Goal: Task Accomplishment & Management: Use online tool/utility

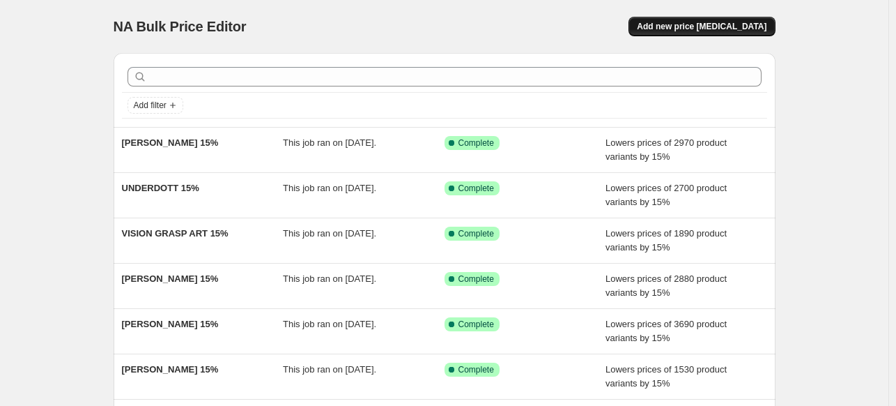
click at [672, 30] on span "Add new price [MEDICAL_DATA]" at bounding box center [702, 26] width 130 height 11
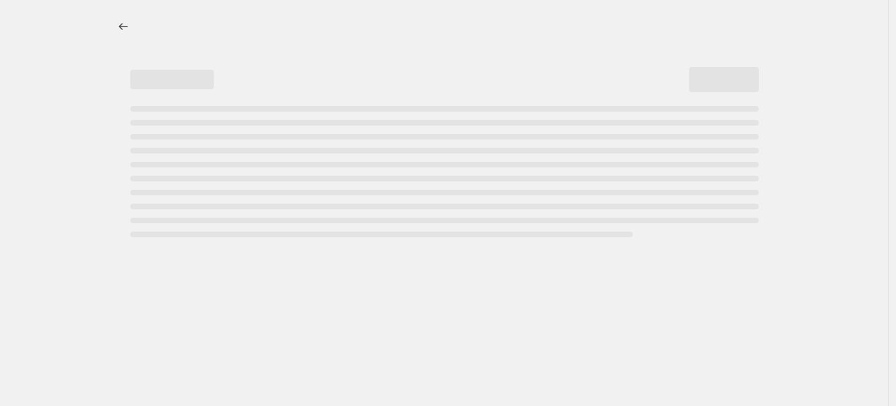
select select "percentage"
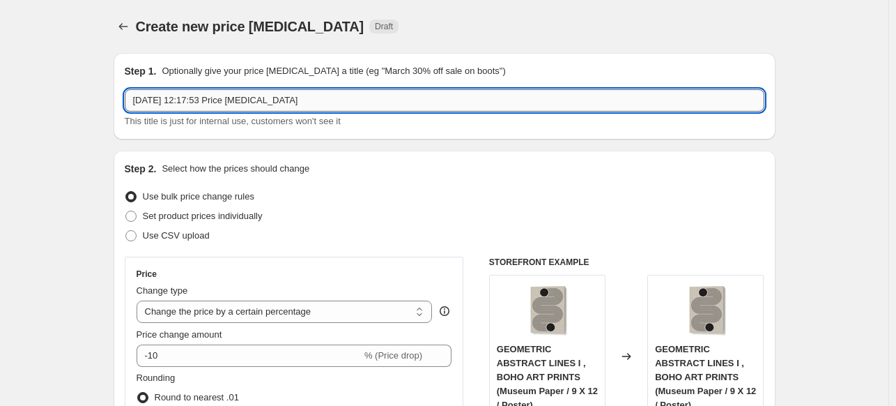
click at [379, 100] on input "[DATE] 12:17:53 Price [MEDICAL_DATA]" at bounding box center [445, 100] width 640 height 22
paste input "[DEMOGRAPHIC_DATA][PERSON_NAME]"
type input "[DEMOGRAPHIC_DATA][PERSON_NAME] 15%"
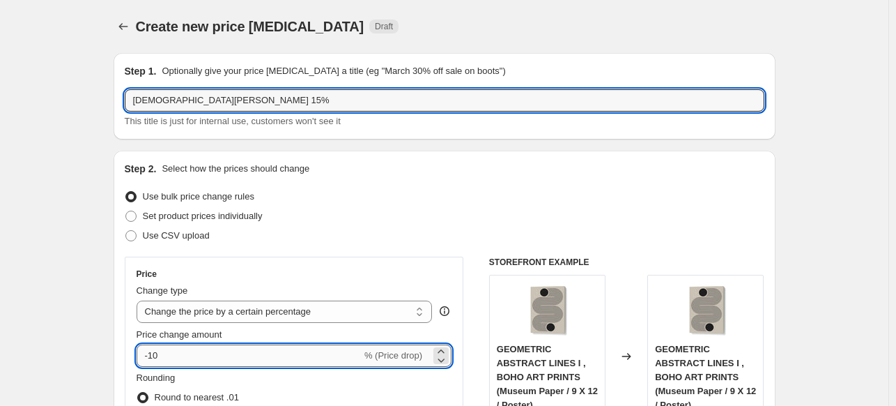
click at [222, 349] on input "-10" at bounding box center [249, 355] width 225 height 22
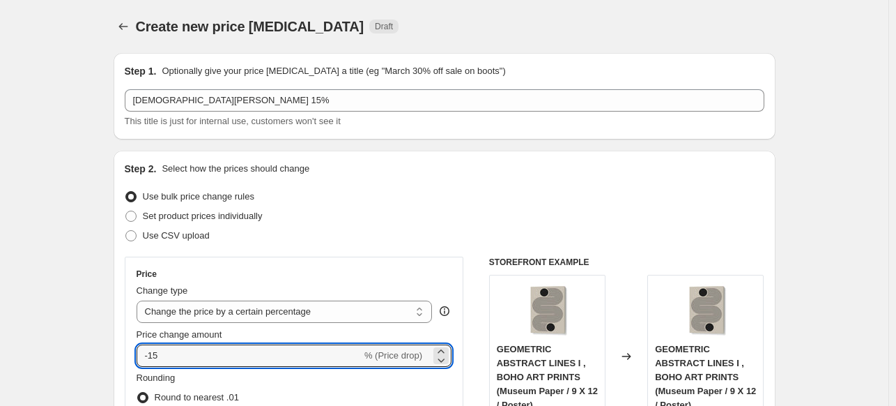
type input "-15"
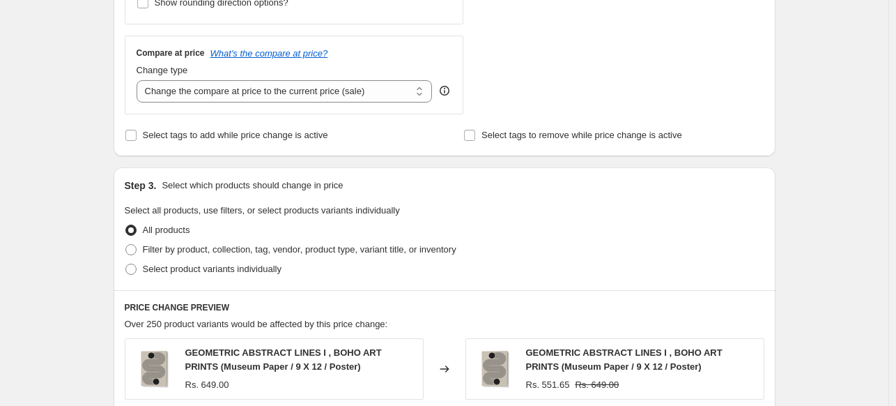
scroll to position [488, 0]
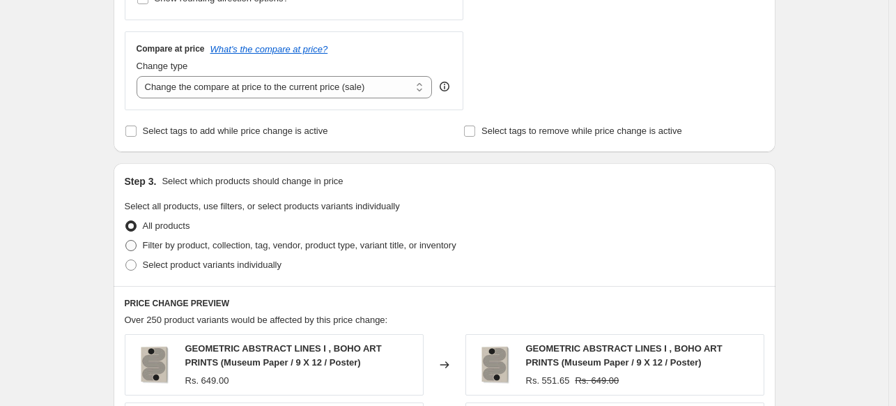
click at [164, 250] on span "Filter by product, collection, tag, vendor, product type, variant title, or inv…" at bounding box center [300, 245] width 314 height 10
click at [126, 240] on input "Filter by product, collection, tag, vendor, product type, variant title, or inv…" at bounding box center [125, 240] width 1 height 1
radio input "true"
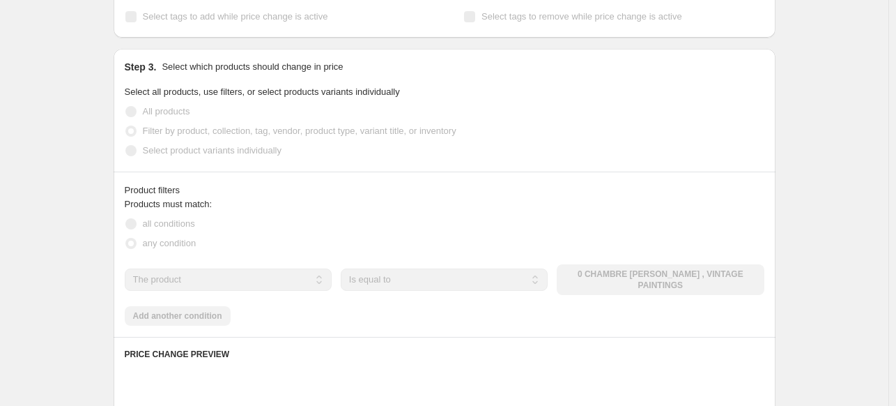
scroll to position [627, 0]
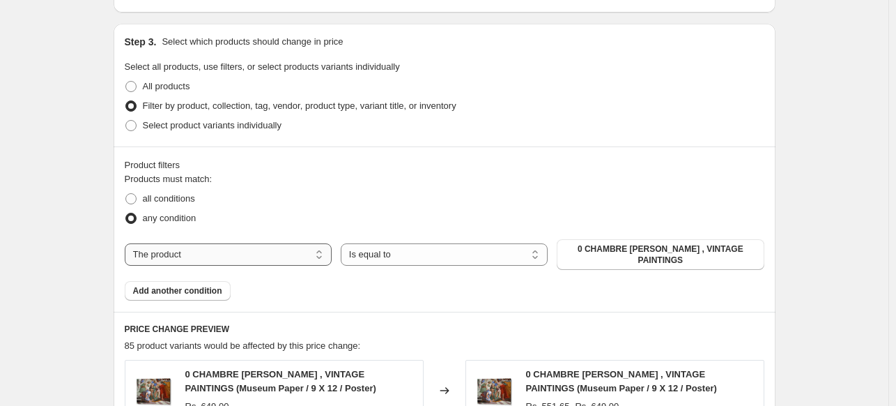
click at [212, 250] on select "The product The product's collection The product's tag The product's vendor The…" at bounding box center [228, 254] width 207 height 22
select select "collection"
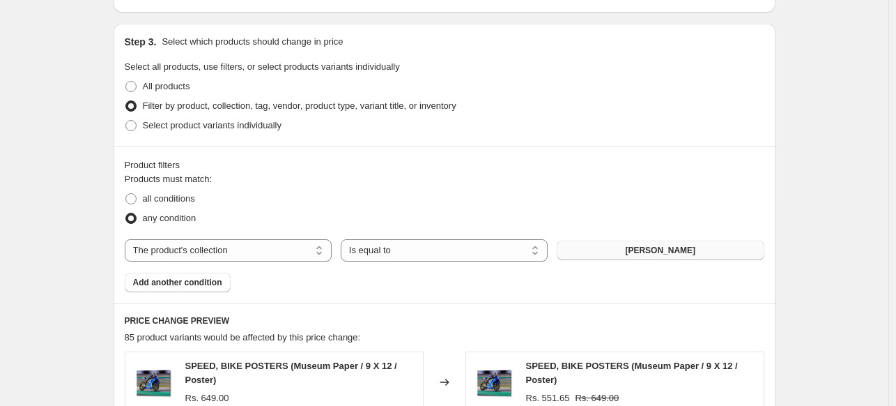
click at [656, 253] on span "[PERSON_NAME]" at bounding box center [660, 250] width 70 height 11
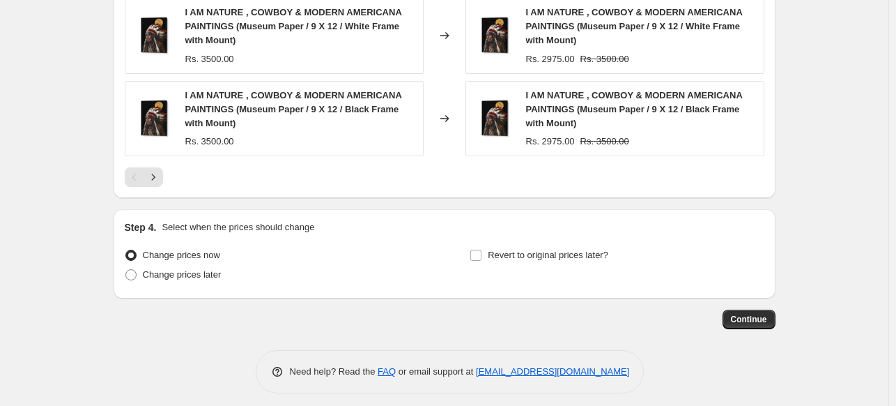
scroll to position [1207, 0]
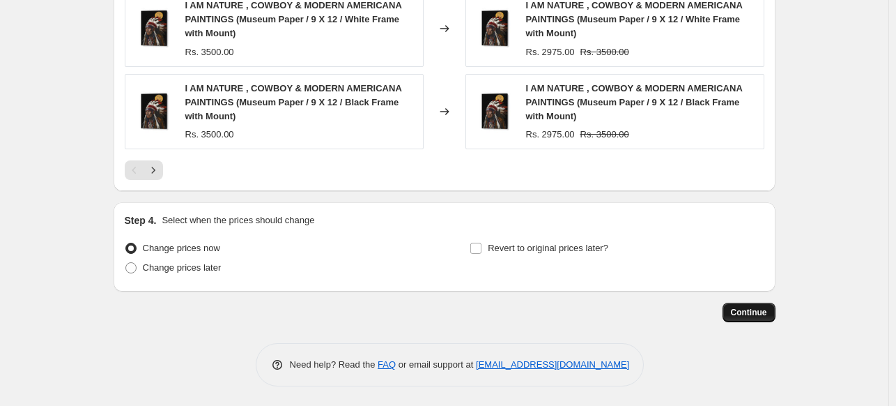
click at [758, 314] on span "Continue" at bounding box center [749, 312] width 36 height 11
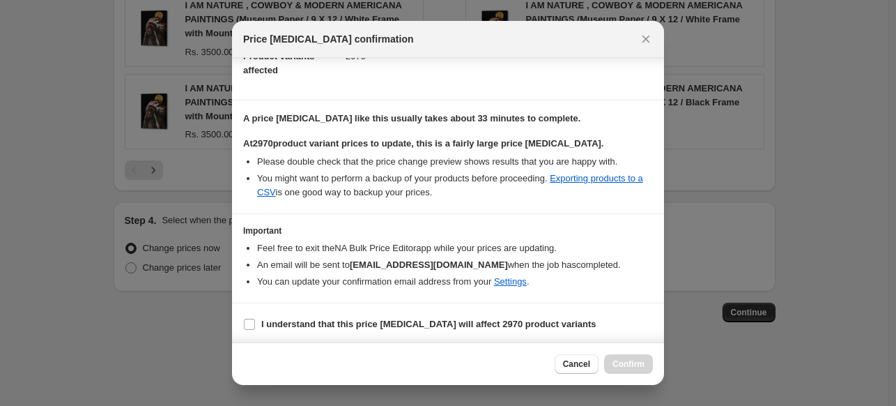
scroll to position [170, 0]
click at [326, 323] on b "I understand that this price [MEDICAL_DATA] will affect 2970 product variants" at bounding box center [428, 323] width 335 height 10
click at [255, 323] on input "I understand that this price [MEDICAL_DATA] will affect 2970 product variants" at bounding box center [249, 323] width 11 height 11
checkbox input "true"
click at [617, 367] on span "Confirm" at bounding box center [629, 363] width 32 height 11
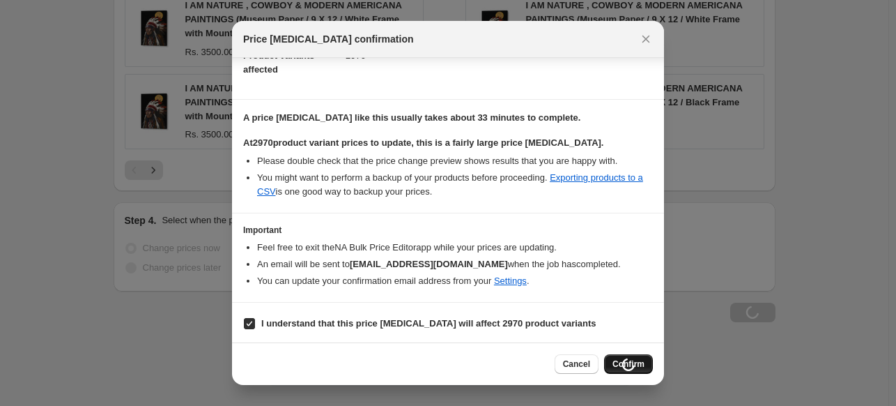
scroll to position [1207, 0]
